Goal: Task Accomplishment & Management: Complete application form

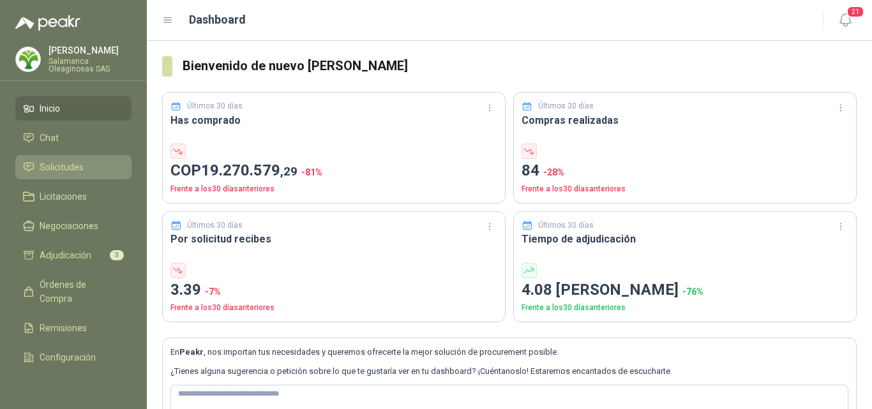
click at [84, 160] on li "Solicitudes" at bounding box center [73, 167] width 101 height 14
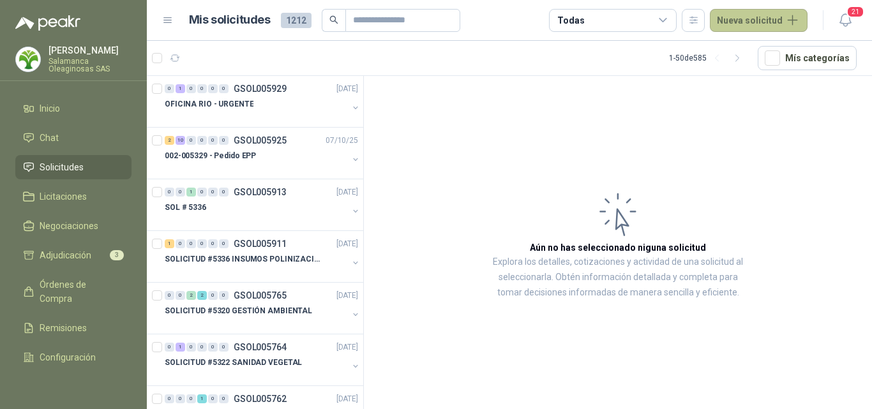
click at [752, 22] on button "Nueva solicitud" at bounding box center [759, 20] width 98 height 23
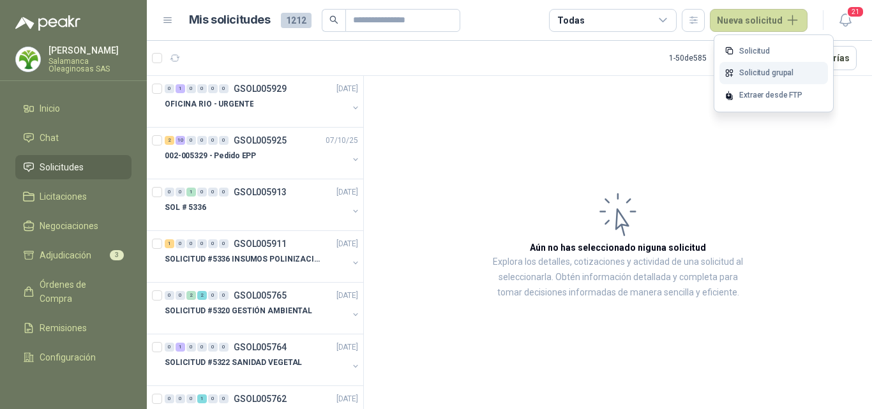
click at [750, 75] on link "Solicitud grupal" at bounding box center [774, 73] width 109 height 22
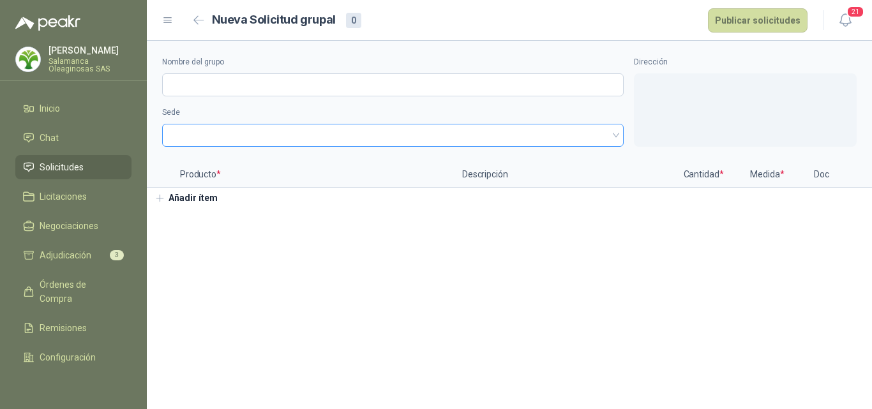
click at [199, 130] on span at bounding box center [393, 135] width 446 height 19
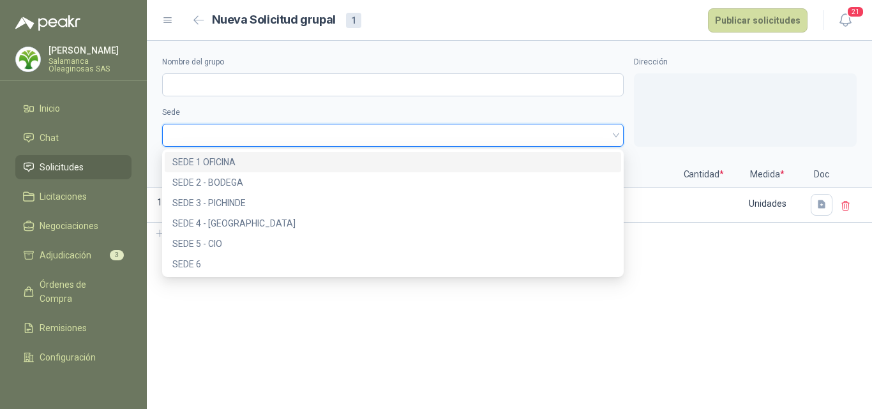
click at [199, 131] on span at bounding box center [393, 135] width 446 height 19
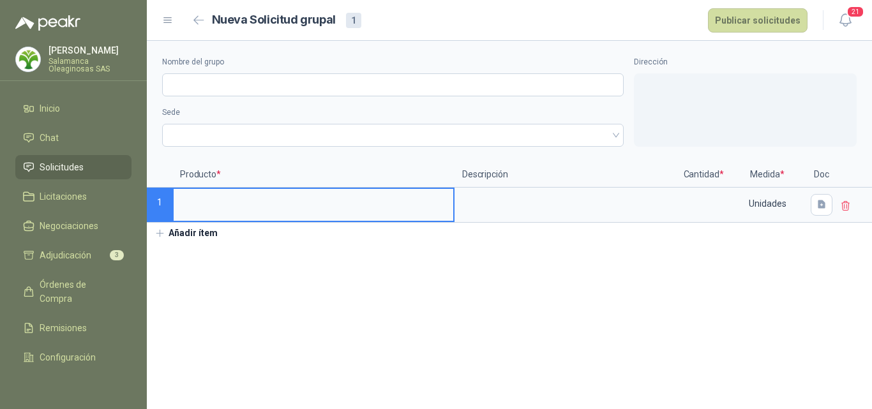
click at [208, 204] on input at bounding box center [314, 201] width 280 height 25
type input "**********"
click at [465, 202] on textarea at bounding box center [566, 203] width 221 height 29
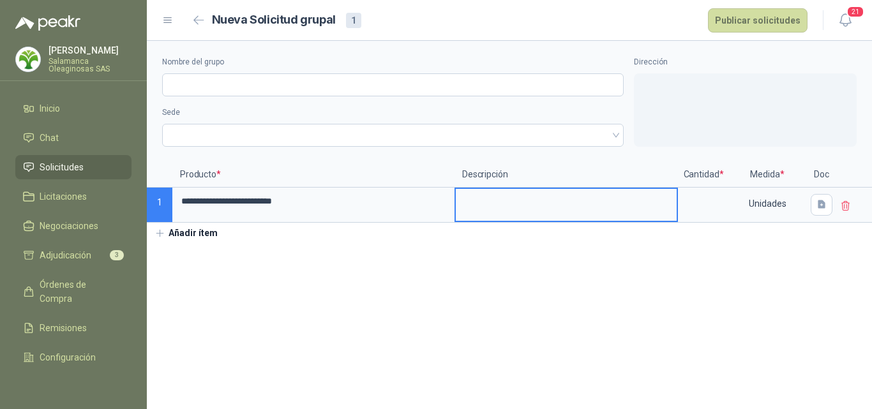
type textarea "*"
type textarea "**"
type textarea "***"
type textarea "****"
type textarea "*****"
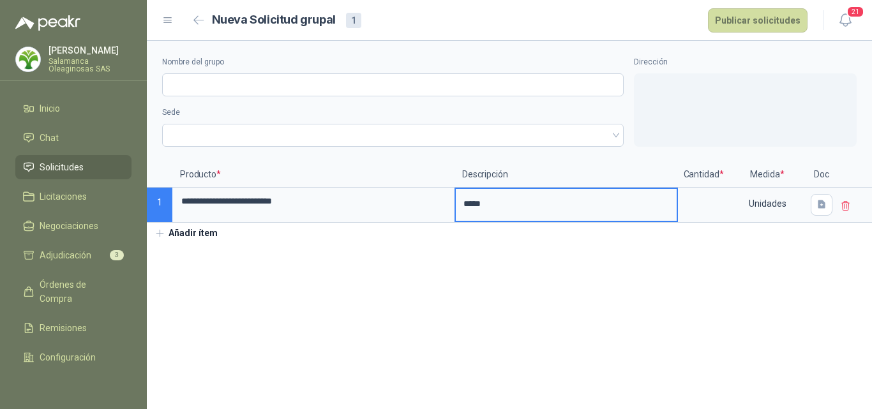
type textarea "******"
type textarea "*******"
type textarea "********"
type textarea "**********"
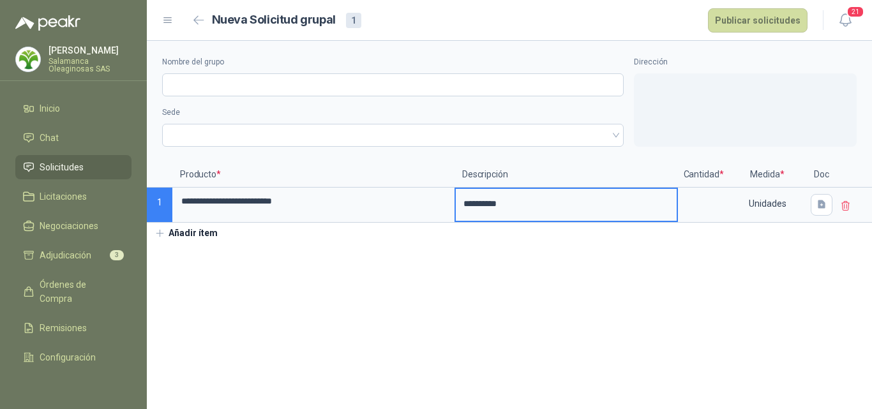
type textarea "**********"
click at [691, 202] on input at bounding box center [703, 201] width 49 height 25
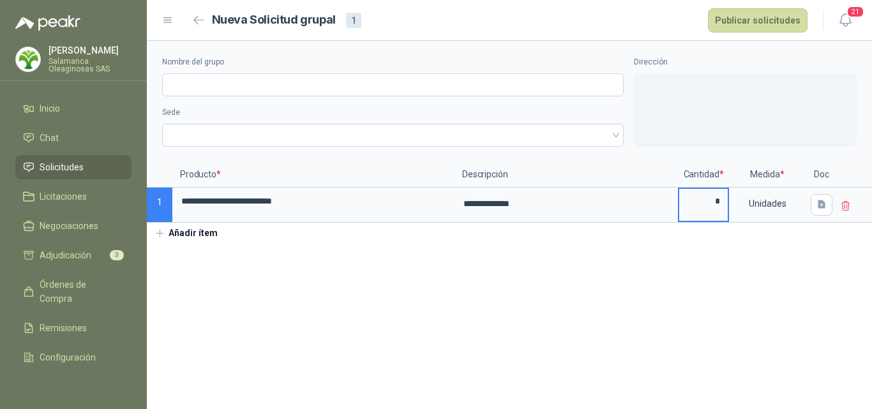
type input "*"
click at [245, 72] on div "Nombre del grupo" at bounding box center [393, 76] width 462 height 40
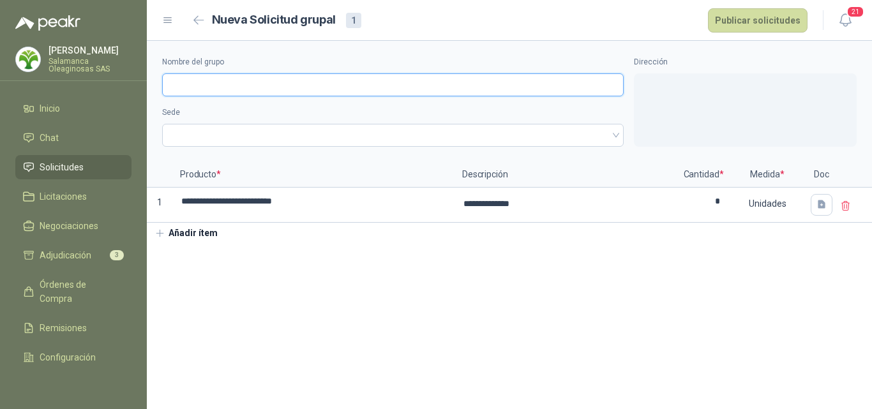
click at [242, 83] on input "Nombre del grupo" at bounding box center [393, 84] width 462 height 23
click at [214, 140] on span at bounding box center [393, 135] width 446 height 19
type input "******"
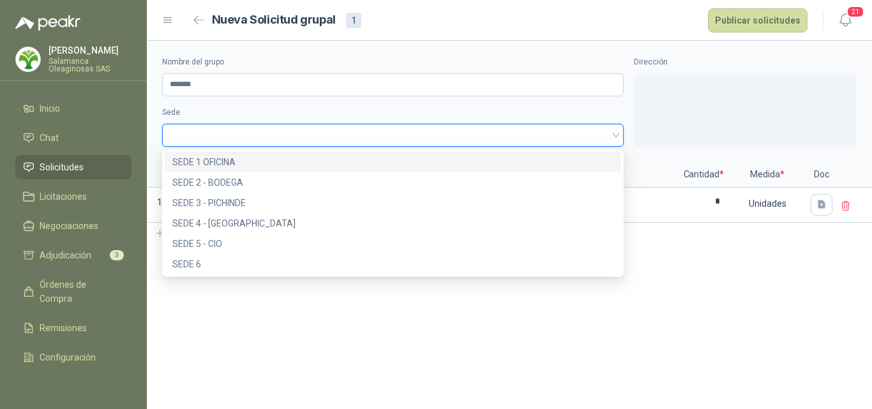
click at [213, 161] on div "SEDE 1 OFICINA" at bounding box center [392, 162] width 441 height 14
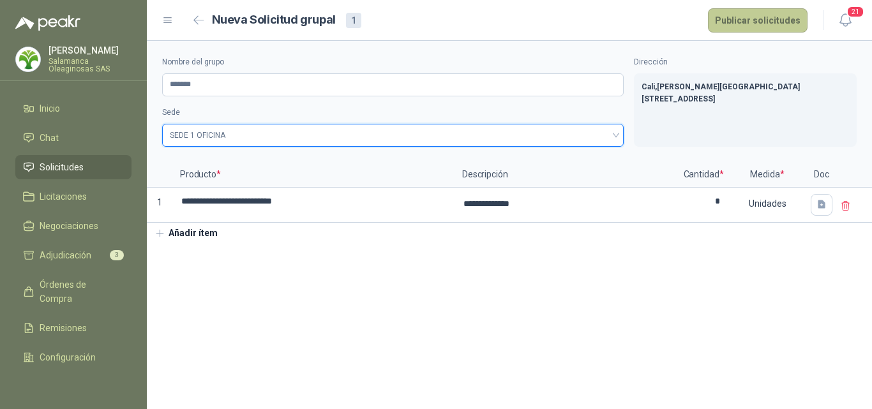
click at [768, 22] on button "Publicar solicitudes" at bounding box center [758, 20] width 100 height 24
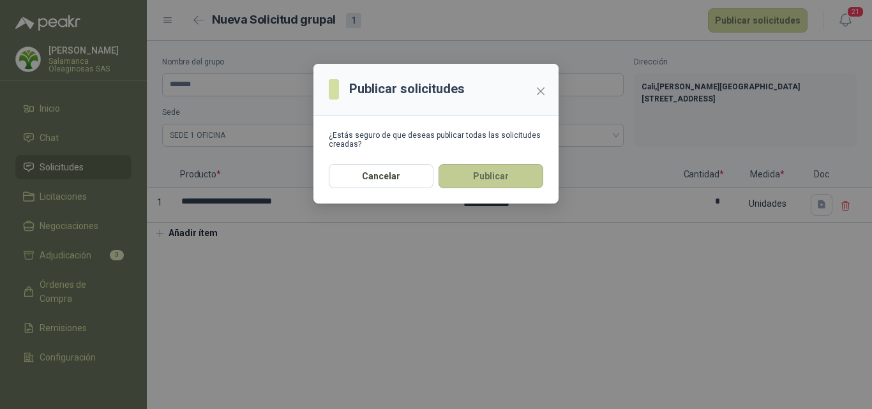
click at [483, 178] on button "Publicar" at bounding box center [491, 176] width 105 height 24
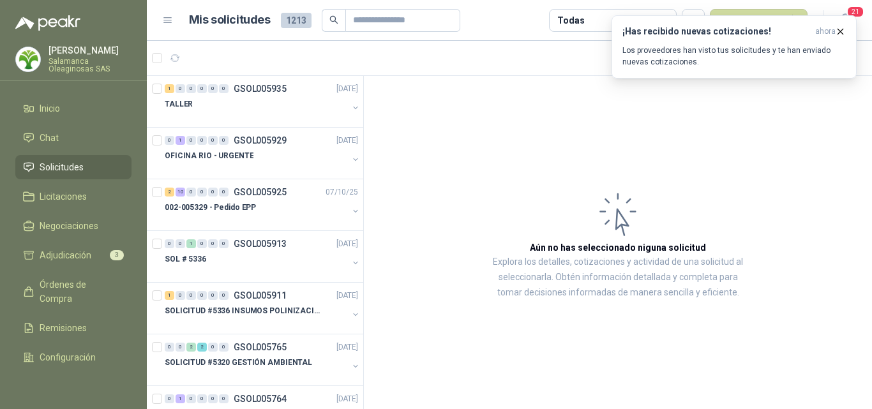
click at [94, 57] on p "Salamanca Oleaginosas SAS" at bounding box center [90, 64] width 83 height 15
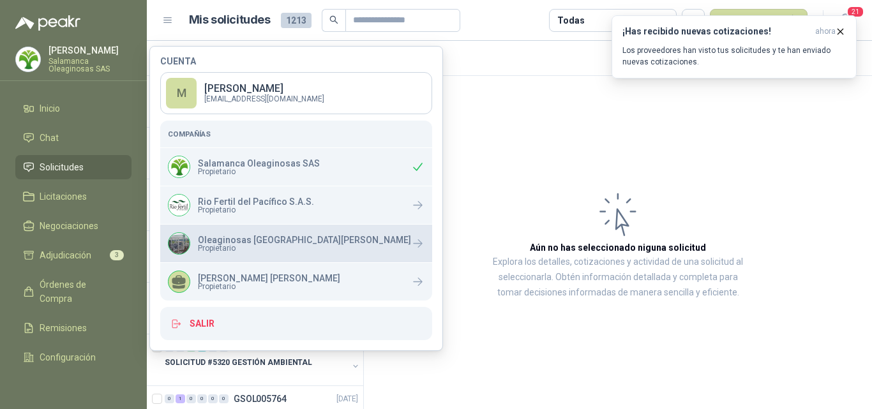
click at [221, 241] on p "Oleaginosas [GEOGRAPHIC_DATA][PERSON_NAME]" at bounding box center [304, 240] width 213 height 9
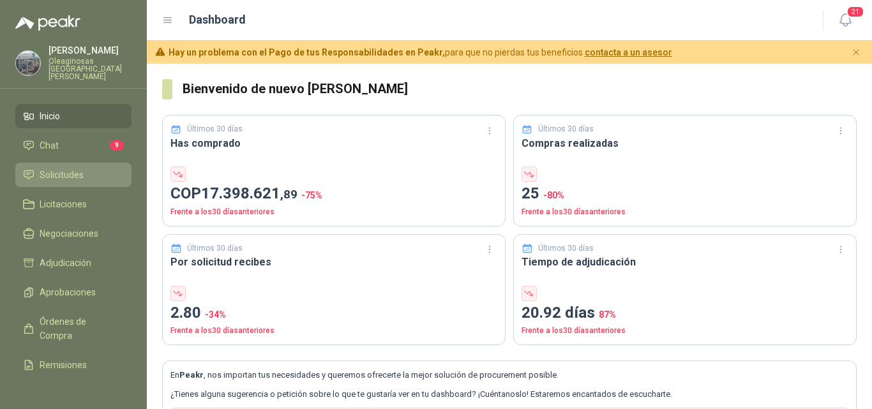
click at [77, 168] on span "Solicitudes" at bounding box center [62, 175] width 44 height 14
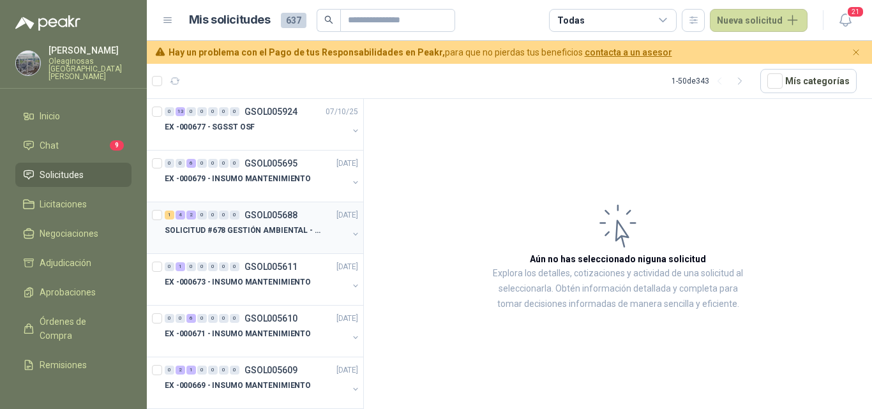
click at [236, 239] on div at bounding box center [256, 243] width 183 height 10
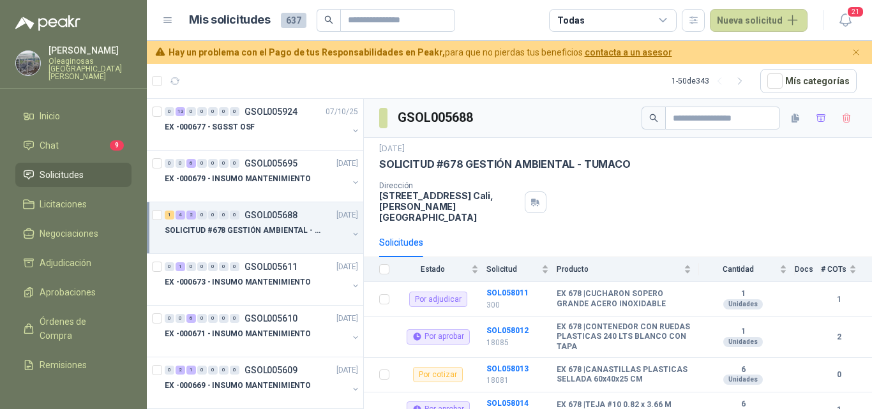
click at [268, 234] on p "SOLICITUD #678 GESTIÓN AMBIENTAL - TUMACO" at bounding box center [244, 231] width 159 height 12
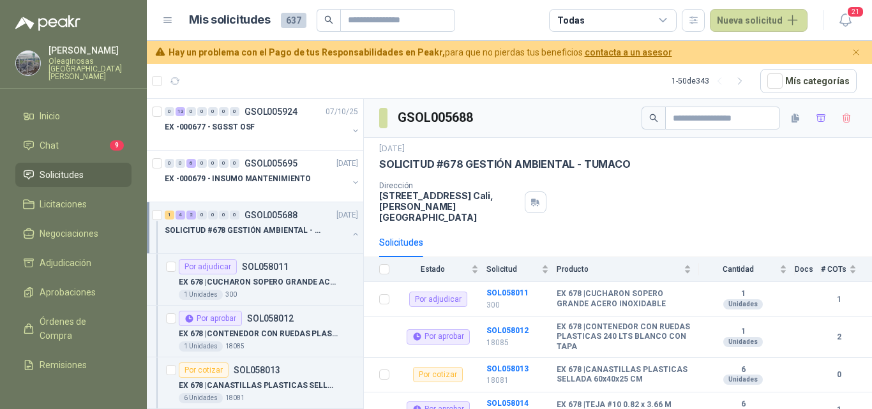
scroll to position [4, 0]
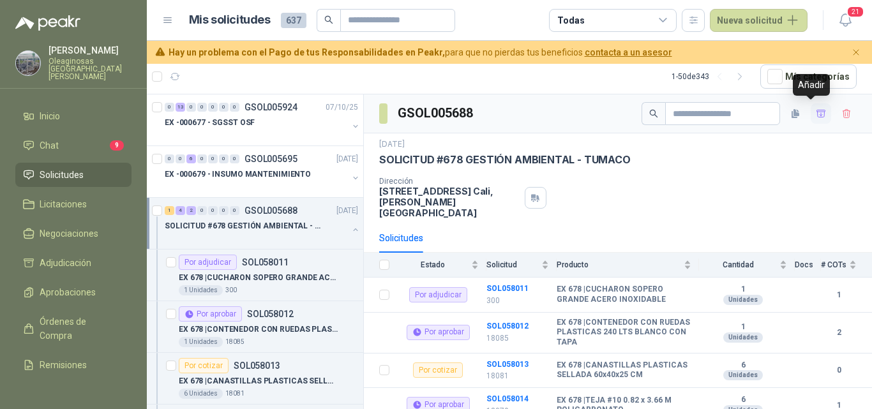
click at [817, 112] on icon "button" at bounding box center [821, 113] width 9 height 7
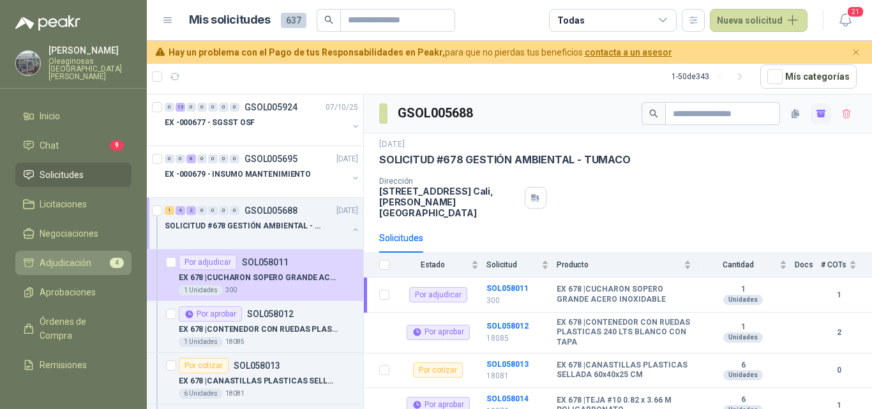
click at [87, 256] on span "Adjudicación" at bounding box center [66, 263] width 52 height 14
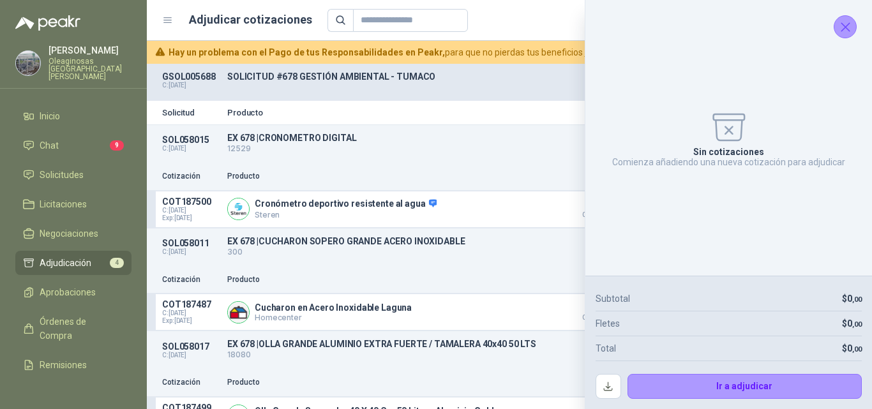
click at [840, 32] on icon "Cerrar" at bounding box center [846, 27] width 16 height 16
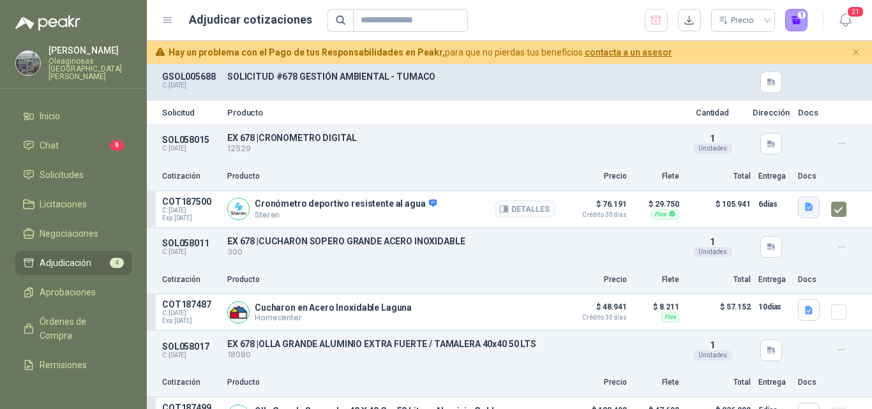
click at [804, 208] on icon "button" at bounding box center [809, 207] width 11 height 11
click at [768, 186] on button "image.png" at bounding box center [774, 179] width 56 height 13
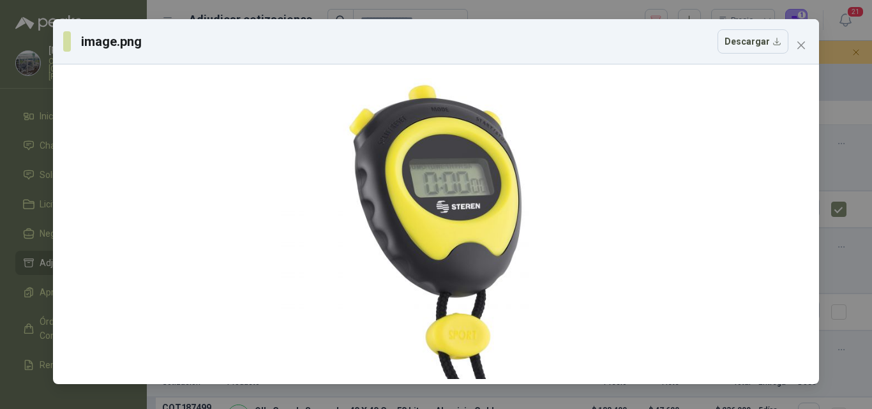
click at [802, 51] on button "Close" at bounding box center [801, 45] width 20 height 20
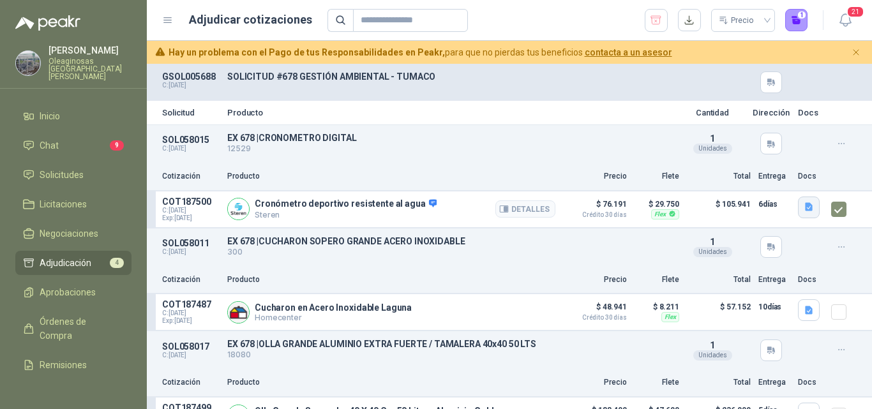
click at [804, 213] on icon "button" at bounding box center [809, 207] width 11 height 11
click at [771, 184] on button "image.png" at bounding box center [774, 179] width 56 height 13
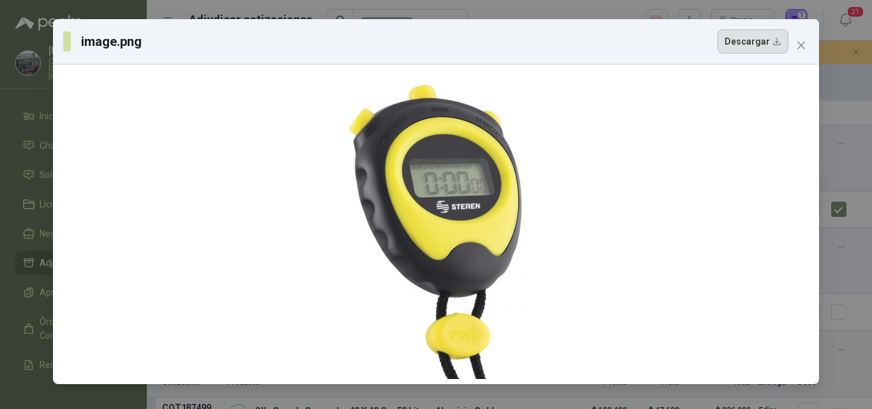
click at [762, 47] on button "Descargar" at bounding box center [753, 41] width 71 height 24
click at [850, 133] on div "image.png Descargar" at bounding box center [436, 204] width 872 height 409
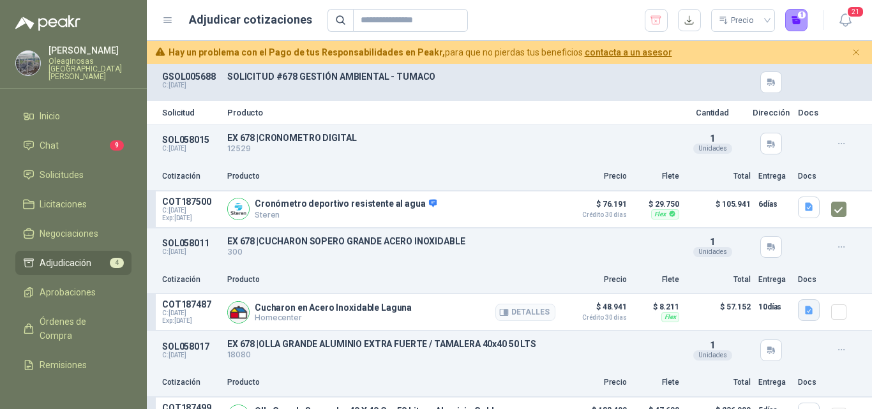
click at [798, 318] on button "button" at bounding box center [809, 310] width 22 height 22
click at [783, 274] on button "image.png" at bounding box center [774, 270] width 56 height 13
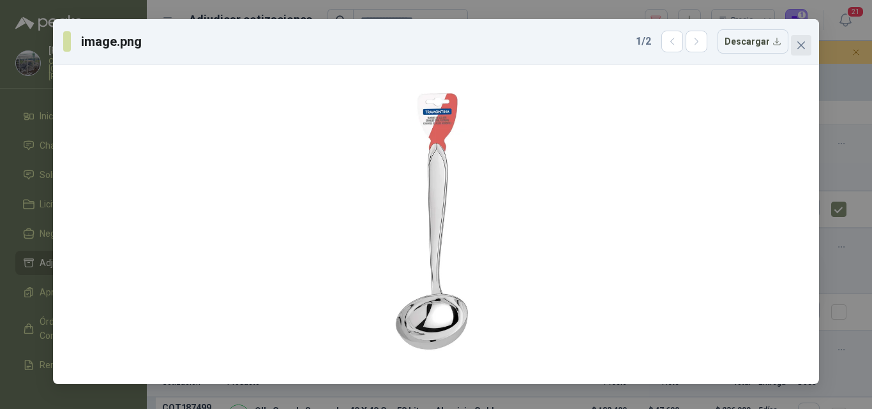
click at [806, 47] on icon "close" at bounding box center [801, 45] width 10 height 10
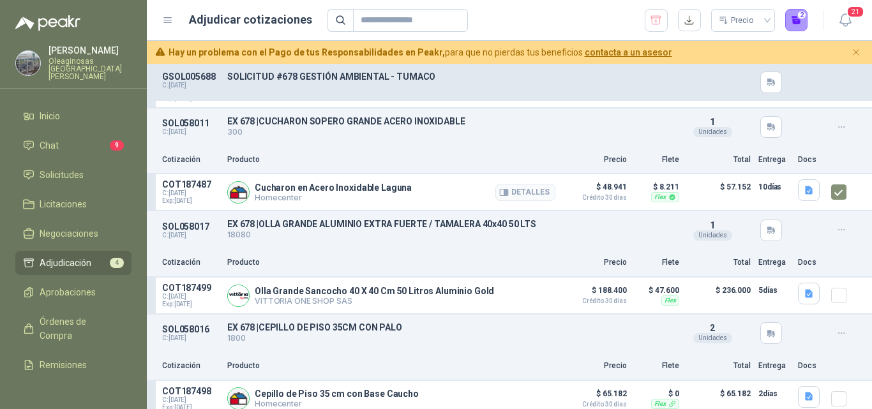
scroll to position [128, 0]
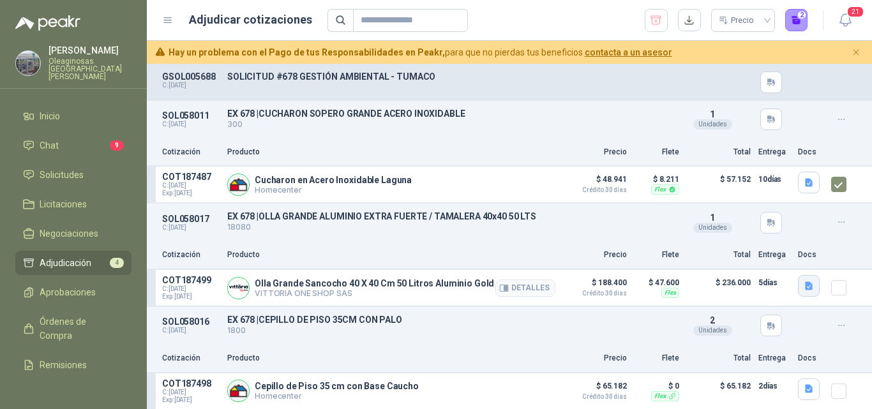
click at [805, 289] on icon "button" at bounding box center [809, 286] width 8 height 8
click at [776, 266] on button "image.png" at bounding box center [774, 260] width 56 height 13
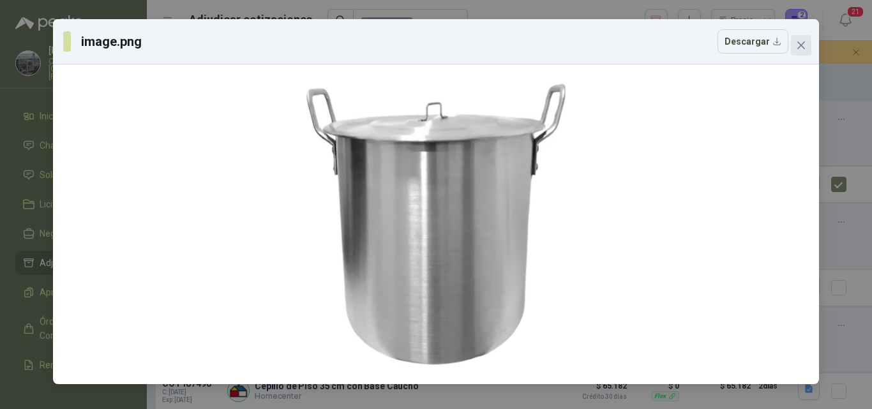
click at [798, 45] on icon "close" at bounding box center [801, 45] width 10 height 10
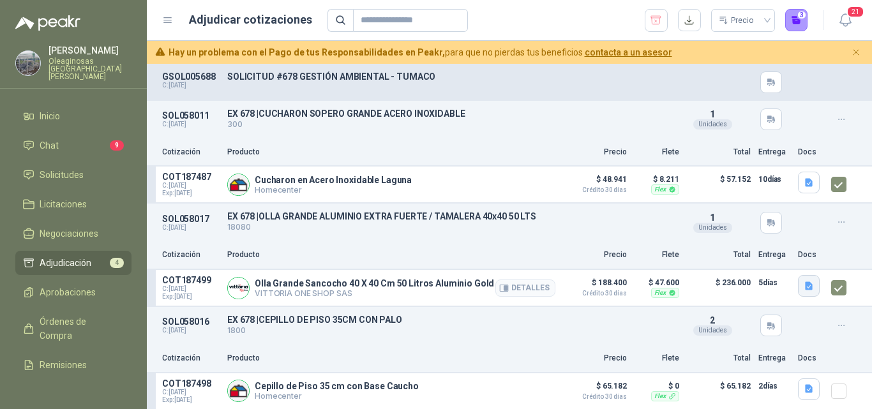
click at [805, 290] on icon "button" at bounding box center [809, 286] width 8 height 8
click at [805, 391] on icon "button" at bounding box center [809, 388] width 8 height 8
click at [805, 387] on icon "button" at bounding box center [809, 388] width 8 height 8
click at [778, 362] on button "image.png" at bounding box center [774, 359] width 56 height 13
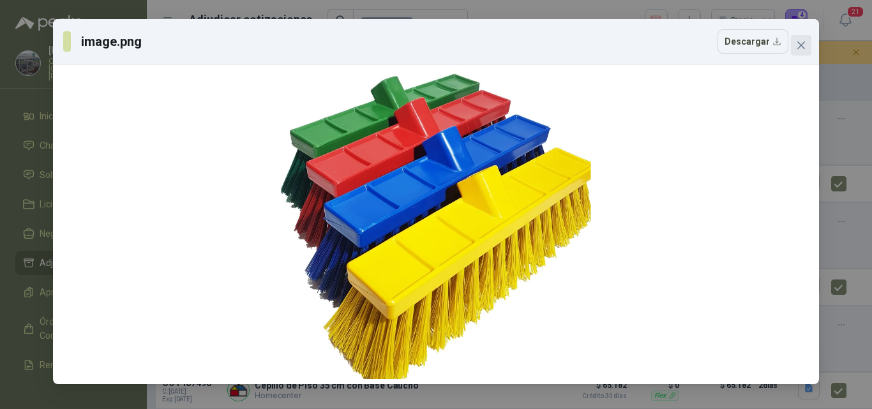
click at [807, 48] on span "Close" at bounding box center [801, 45] width 20 height 10
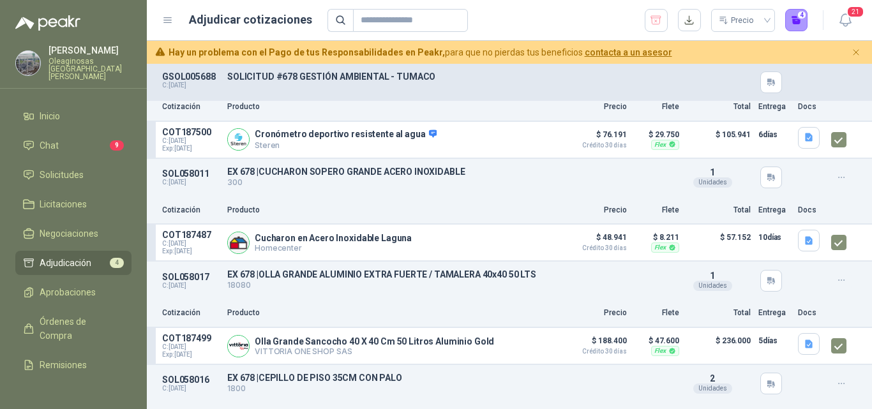
scroll to position [0, 0]
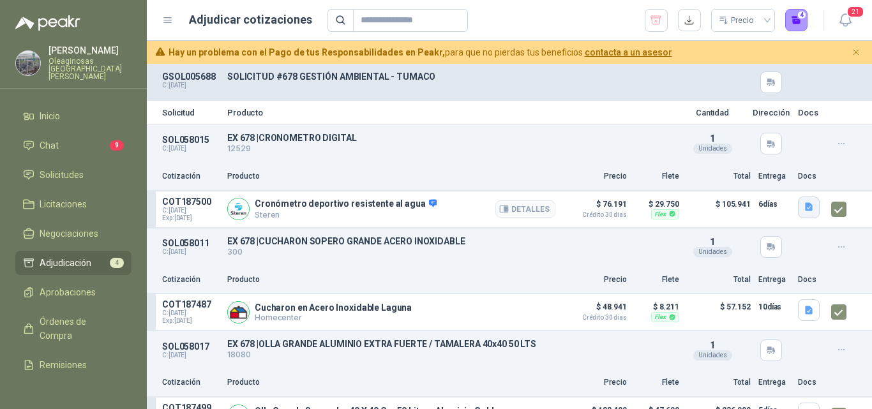
click at [805, 209] on icon "button" at bounding box center [809, 207] width 8 height 8
click at [775, 181] on button "image.png" at bounding box center [774, 179] width 56 height 13
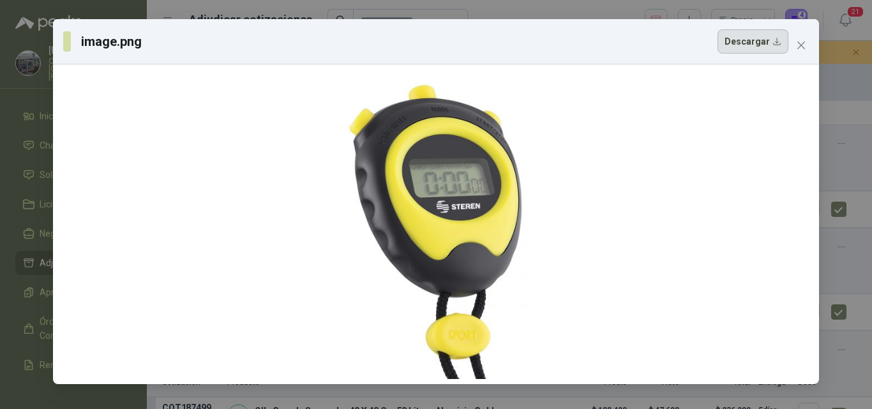
click at [744, 41] on button "Descargar" at bounding box center [753, 41] width 71 height 24
click at [847, 262] on div "image.png Descargar" at bounding box center [436, 204] width 872 height 409
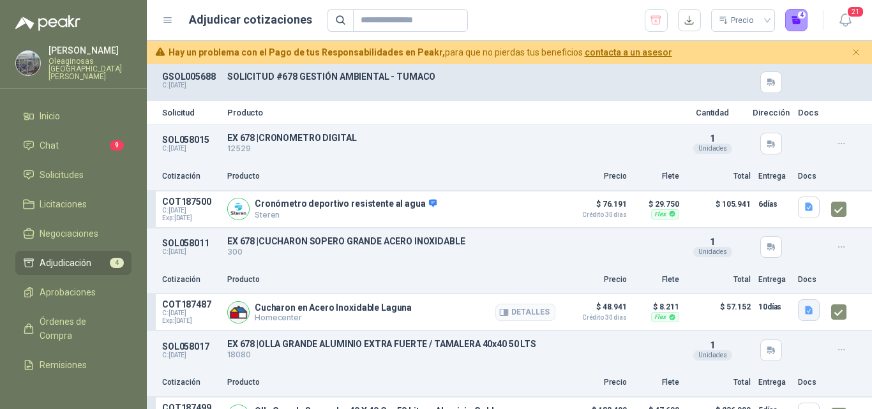
click at [804, 312] on icon "button" at bounding box center [809, 310] width 11 height 11
click at [780, 269] on button "image.png" at bounding box center [774, 270] width 56 height 13
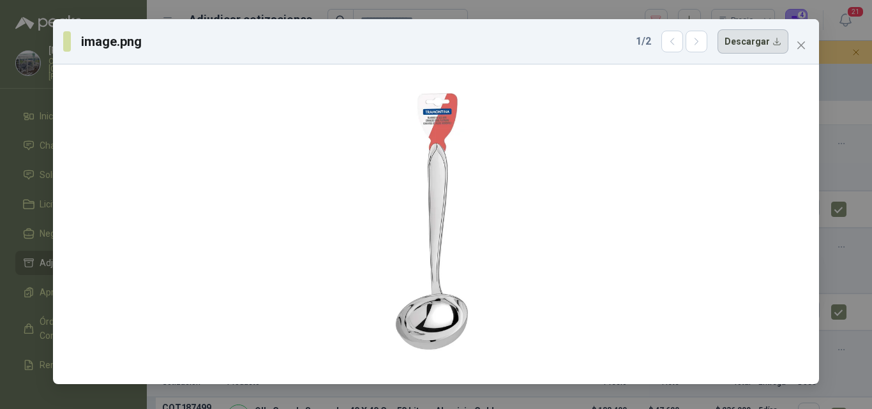
click at [755, 47] on button "Descargar" at bounding box center [753, 41] width 71 height 24
click at [849, 281] on div "image.png 1 / 2 Descargar" at bounding box center [436, 204] width 872 height 409
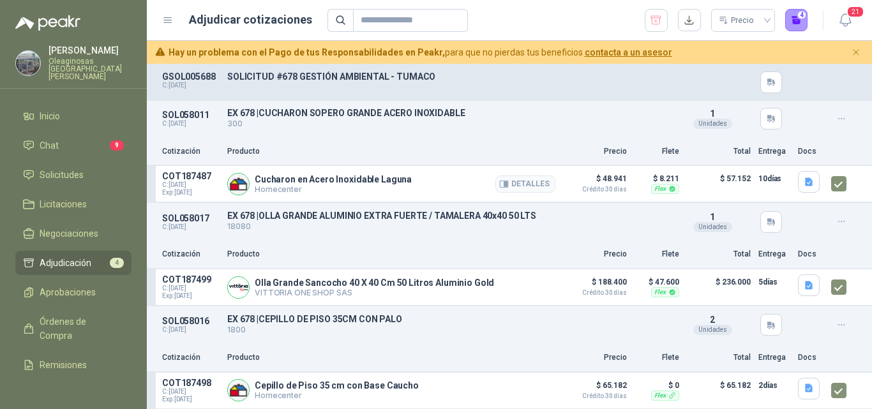
scroll to position [133, 0]
click at [804, 288] on icon "button" at bounding box center [809, 285] width 11 height 11
click at [766, 261] on button "image.png" at bounding box center [774, 254] width 56 height 13
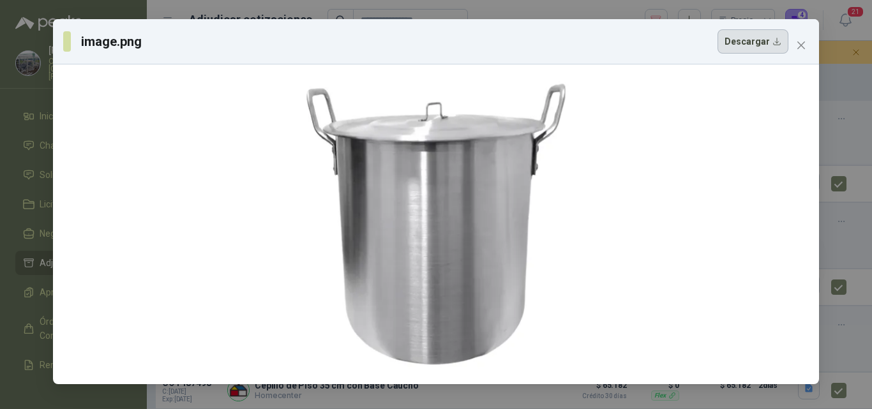
click at [757, 49] on button "Descargar" at bounding box center [753, 41] width 71 height 24
click at [854, 301] on div "image.png Descargar" at bounding box center [436, 204] width 872 height 409
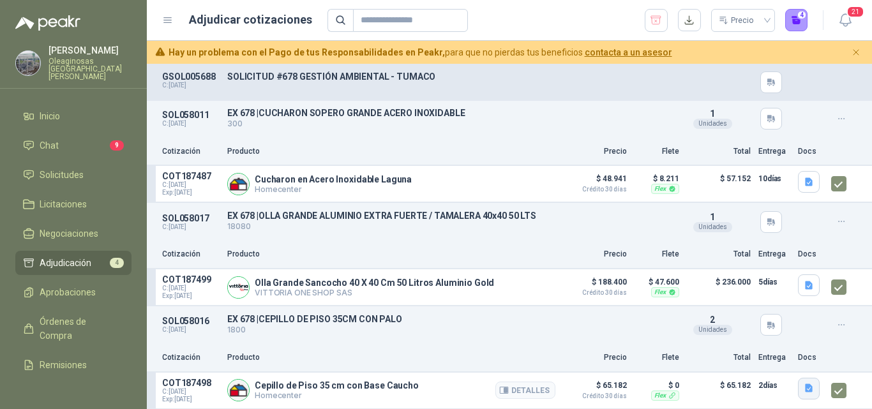
click at [804, 388] on icon "button" at bounding box center [809, 388] width 11 height 11
click at [775, 358] on button "image.png" at bounding box center [774, 359] width 56 height 13
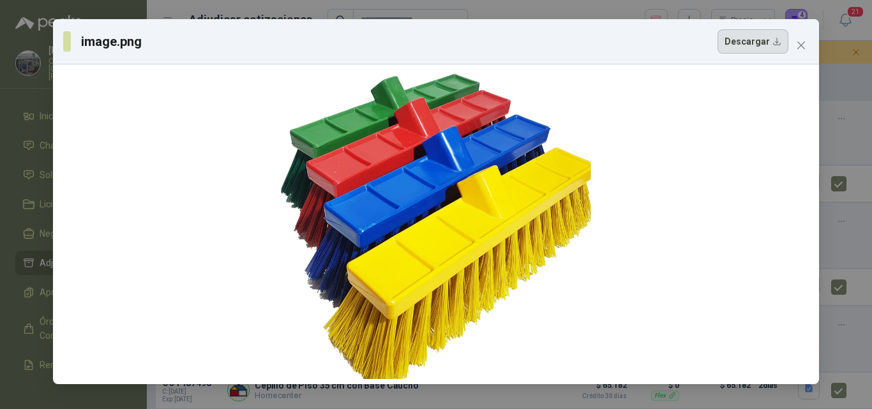
click at [747, 45] on button "Descargar" at bounding box center [753, 41] width 71 height 24
click at [837, 320] on div "image.png Descargar" at bounding box center [436, 204] width 872 height 409
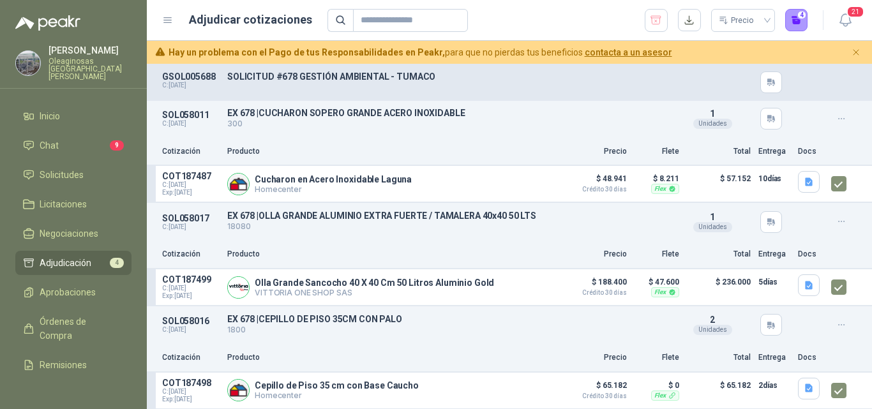
click at [835, 241] on div "Cotización Producto Precio Flete Total Entrega Docs" at bounding box center [509, 255] width 725 height 29
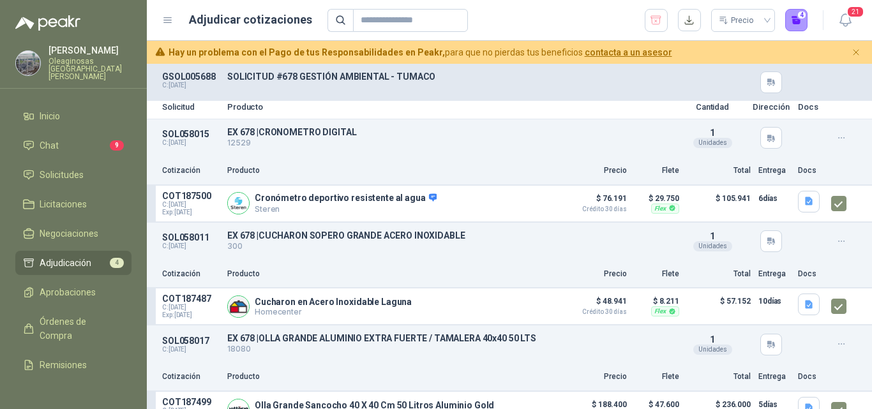
scroll to position [0, 0]
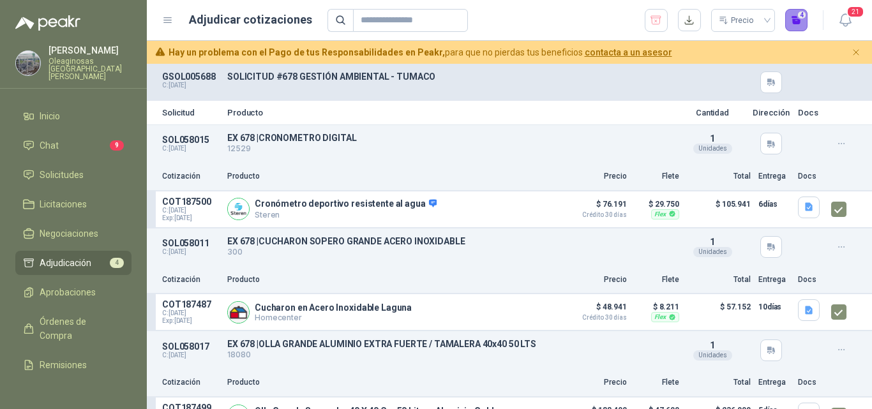
click at [794, 24] on button "4" at bounding box center [796, 20] width 23 height 23
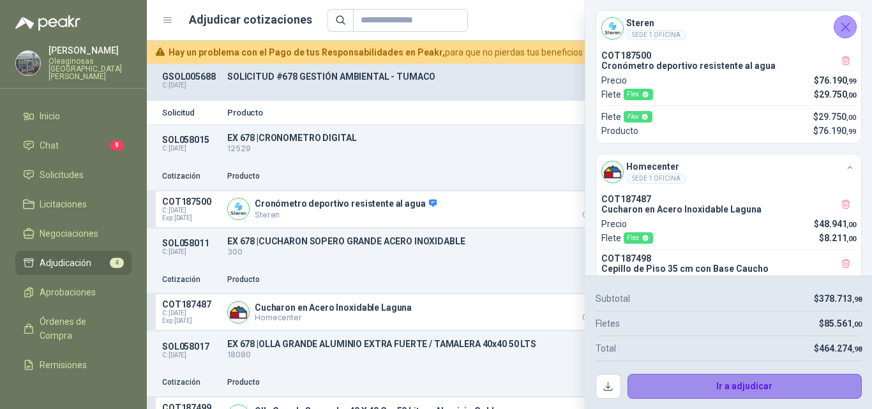
click at [678, 396] on button "Ir a adjudicar" at bounding box center [745, 387] width 235 height 26
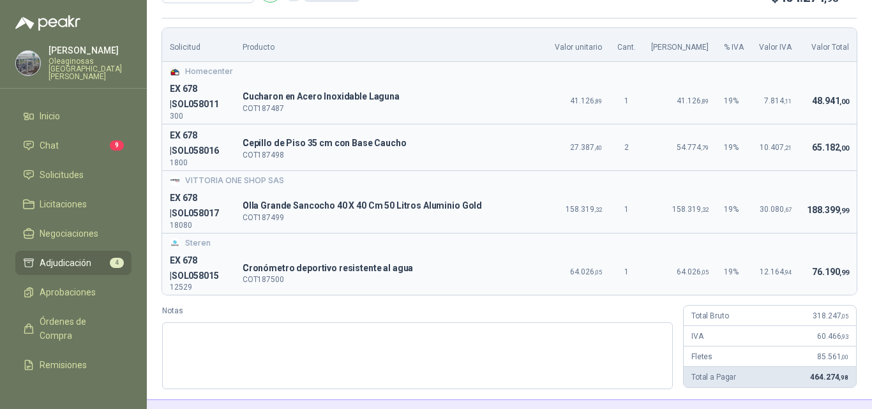
scroll to position [77, 0]
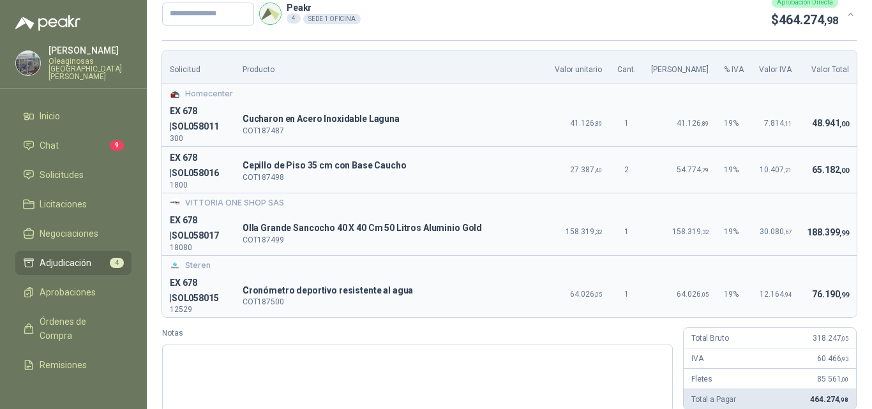
click at [799, 237] on td "188.399 ,99" at bounding box center [827, 232] width 57 height 46
click at [813, 301] on td "76.190 ,99" at bounding box center [827, 295] width 57 height 46
click at [799, 180] on td "65.182 ,00" at bounding box center [827, 170] width 57 height 47
click at [832, 319] on div "Solicitud Producto Valor unitario Cant. Valor Bruto % IVA Valor IVA Valor Total…" at bounding box center [509, 230] width 695 height 361
click at [799, 225] on td "188.399 ,99" at bounding box center [827, 232] width 57 height 46
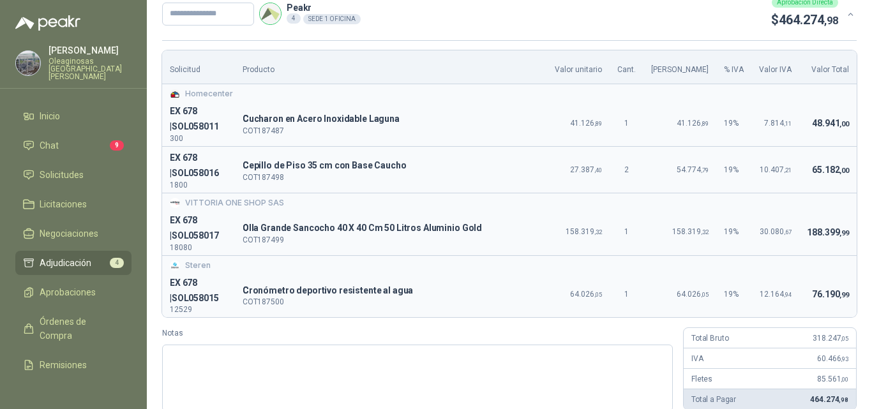
click at [826, 351] on div "IVA 60.466 ,93" at bounding box center [770, 359] width 172 height 20
click at [813, 144] on td "48.941 ,00" at bounding box center [827, 123] width 57 height 46
click at [845, 317] on article "Solicitud Producto Valor unitario Cant. Valor Bruto % IVA Valor IVA Valor Total…" at bounding box center [509, 183] width 695 height 267
click at [801, 254] on td "188.399 ,99" at bounding box center [827, 232] width 57 height 46
click at [799, 245] on td "188.399 ,99" at bounding box center [827, 232] width 57 height 46
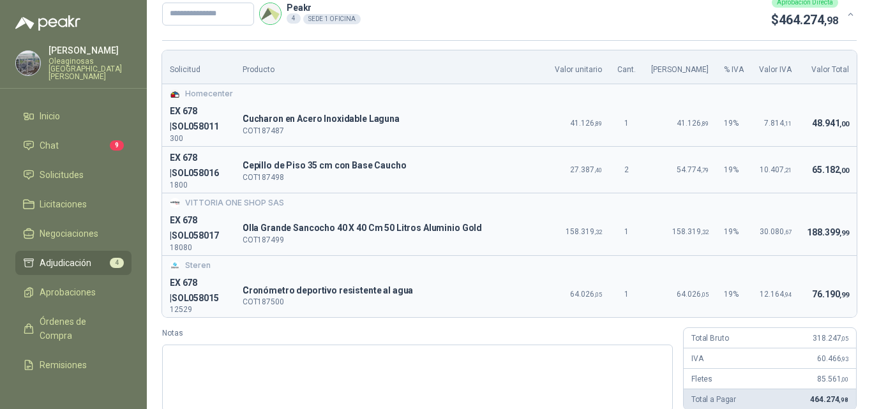
click at [837, 250] on td "188.399 ,99" at bounding box center [827, 232] width 57 height 46
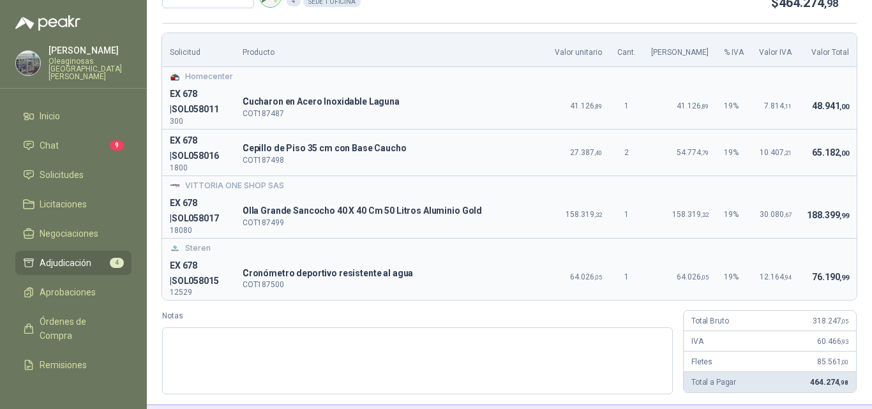
scroll to position [0, 0]
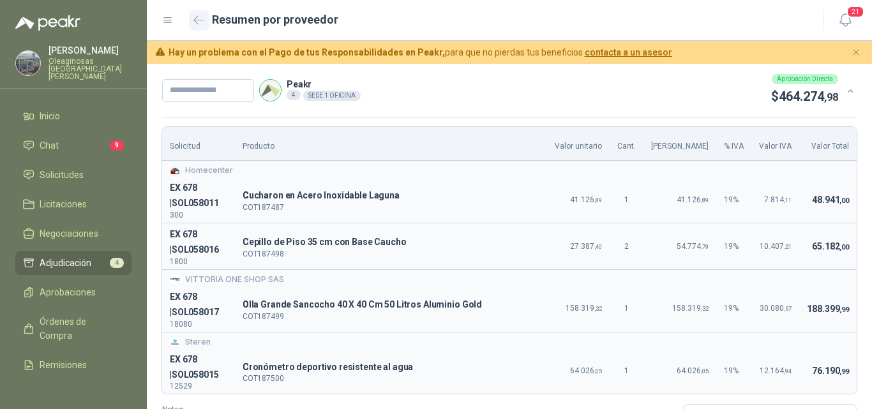
click at [190, 20] on button "button" at bounding box center [199, 20] width 20 height 20
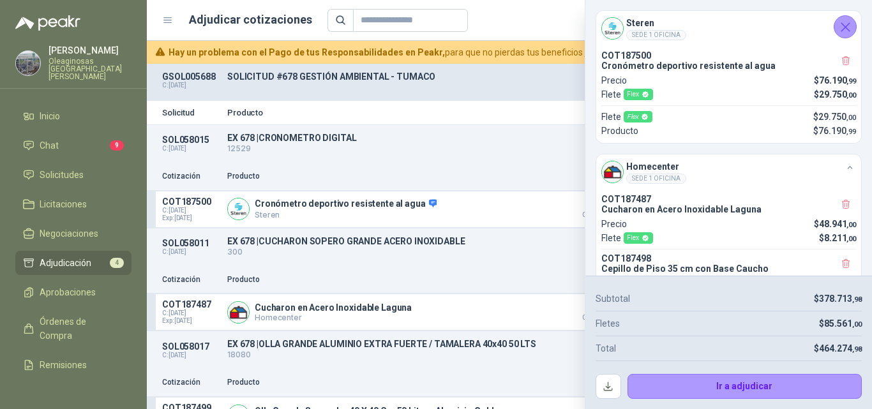
click at [851, 27] on icon "Cerrar" at bounding box center [846, 27] width 16 height 16
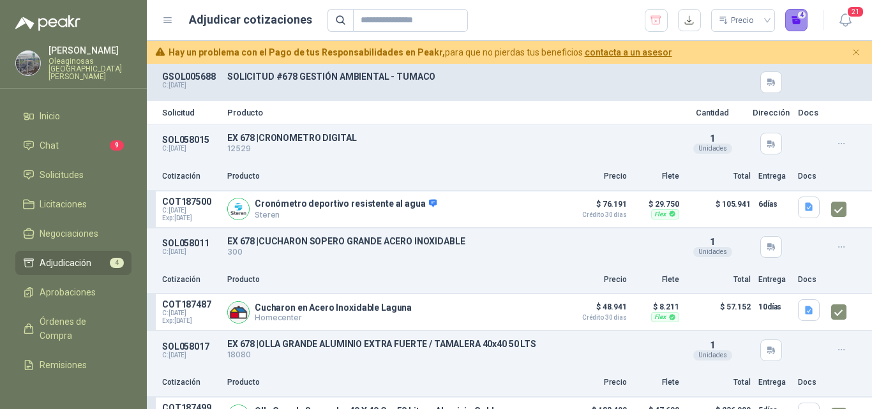
click at [796, 23] on button "4" at bounding box center [796, 20] width 23 height 23
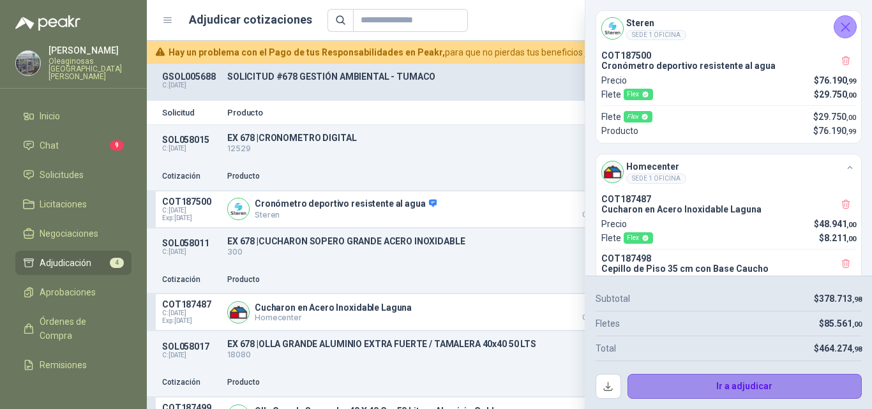
click at [655, 381] on button "Ir a adjudicar" at bounding box center [745, 387] width 235 height 26
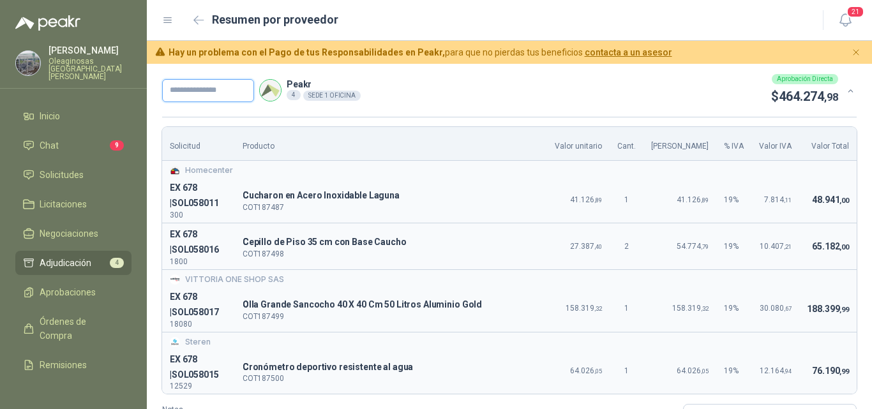
click at [185, 94] on input "text" at bounding box center [208, 90] width 92 height 23
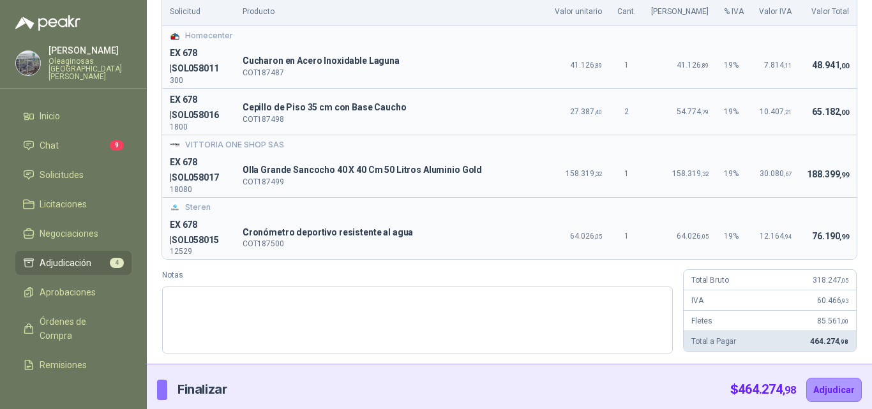
scroll to position [140, 0]
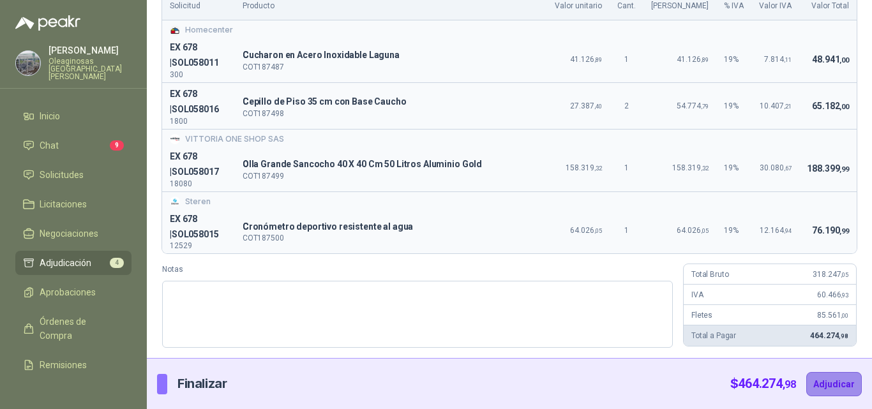
type input "*********"
click at [836, 390] on button "Adjudicar" at bounding box center [834, 384] width 56 height 24
